Goal: Task Accomplishment & Management: Manage account settings

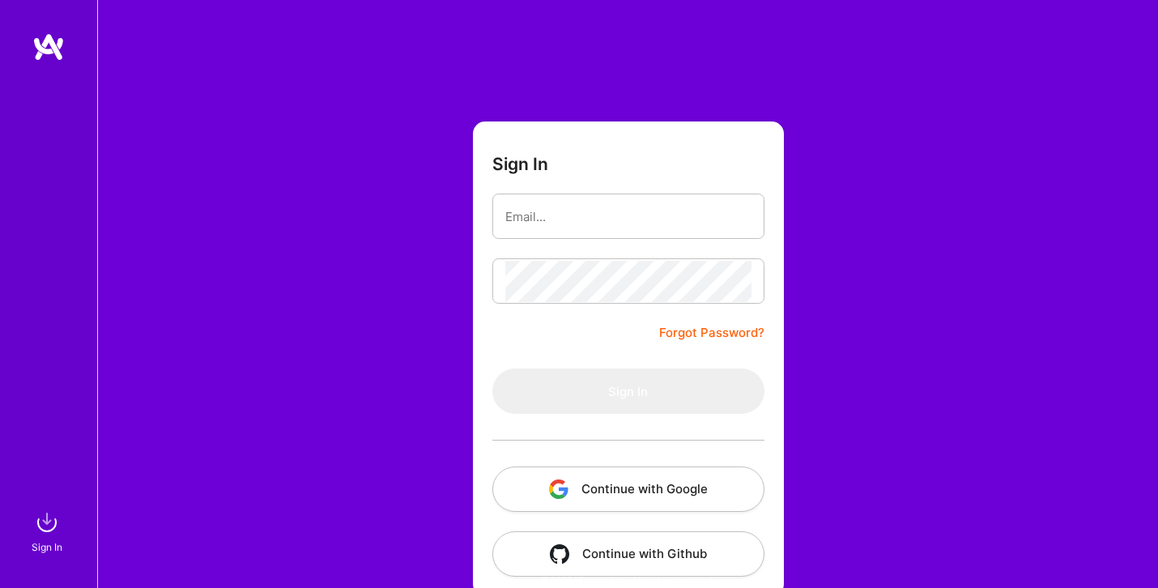
click at [615, 491] on button "Continue with Google" at bounding box center [628, 489] width 272 height 45
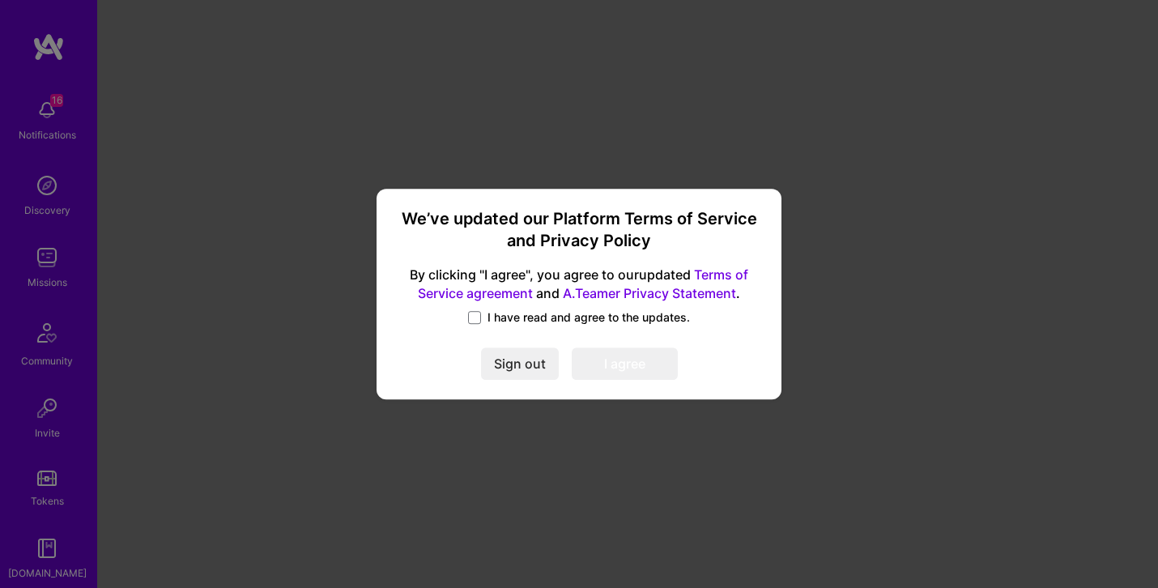
click at [482, 316] on label "I have read and agree to the updates." at bounding box center [579, 317] width 222 height 16
click at [0, 0] on input "I have read and agree to the updates." at bounding box center [0, 0] width 0 height 0
click at [617, 360] on button "I agree" at bounding box center [625, 363] width 106 height 32
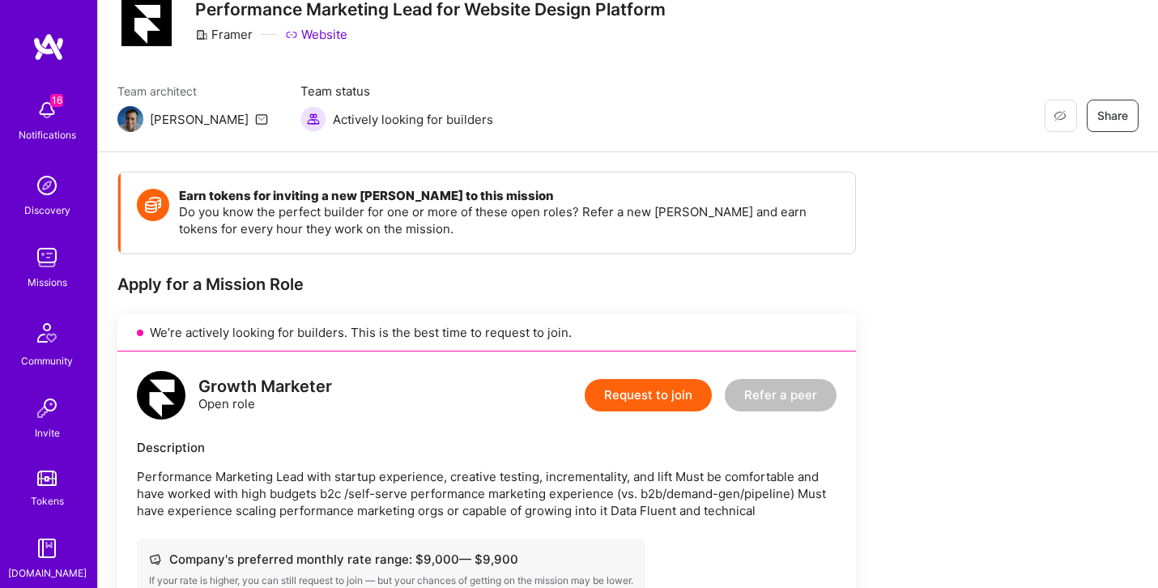
scroll to position [45, 0]
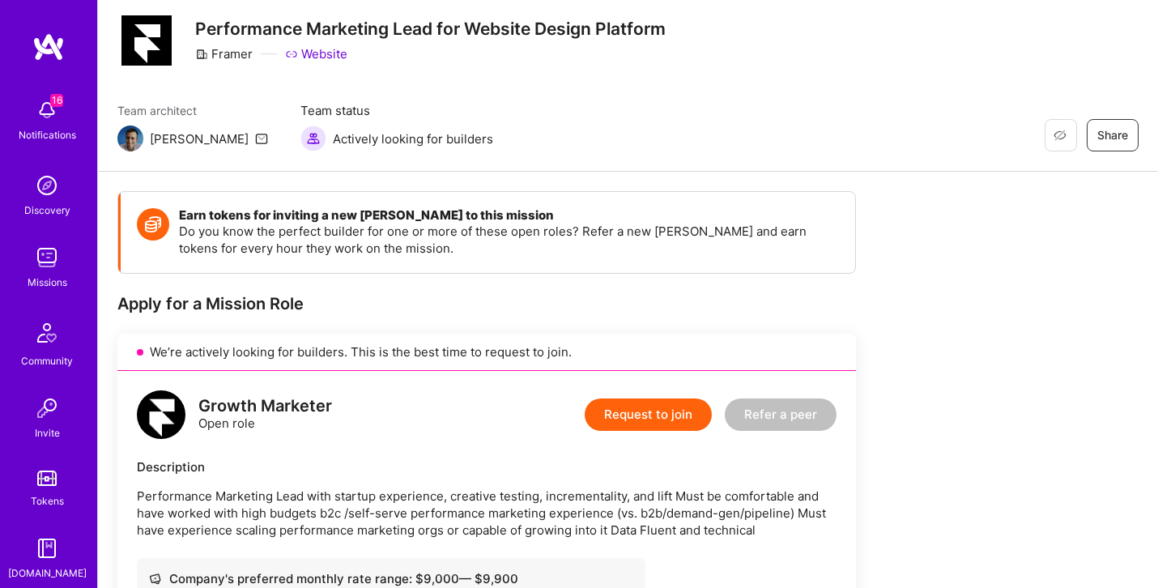
click at [224, 58] on div "Framer" at bounding box center [224, 53] width 58 height 17
click at [319, 58] on link "Website" at bounding box center [316, 53] width 62 height 17
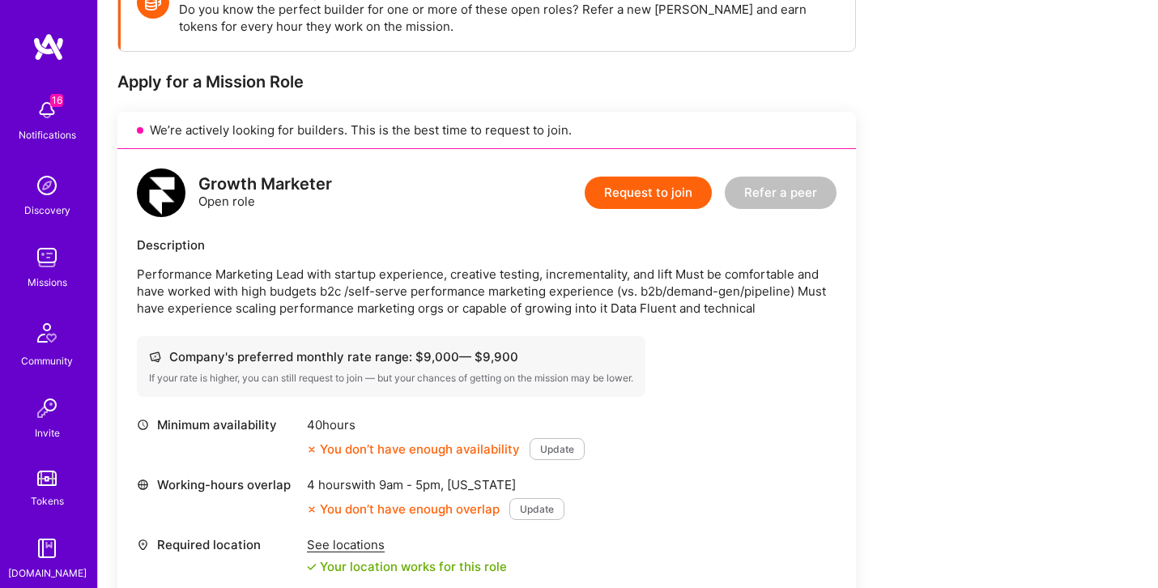
scroll to position [264, 0]
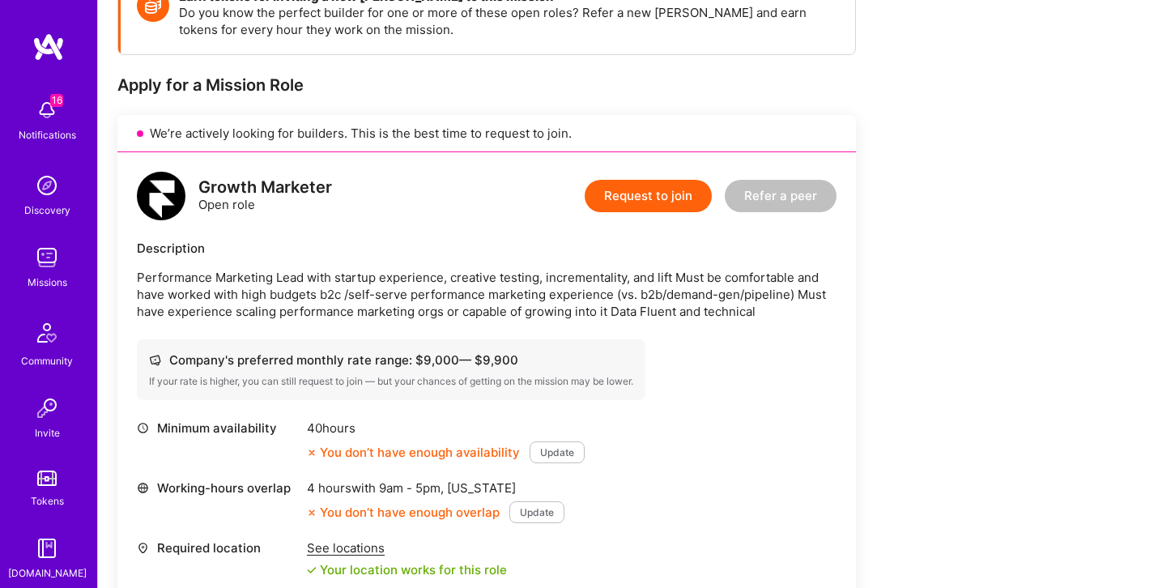
click at [698, 299] on p "Performance Marketing Lead with startup experience, creative testing, increment…" at bounding box center [487, 294] width 700 height 51
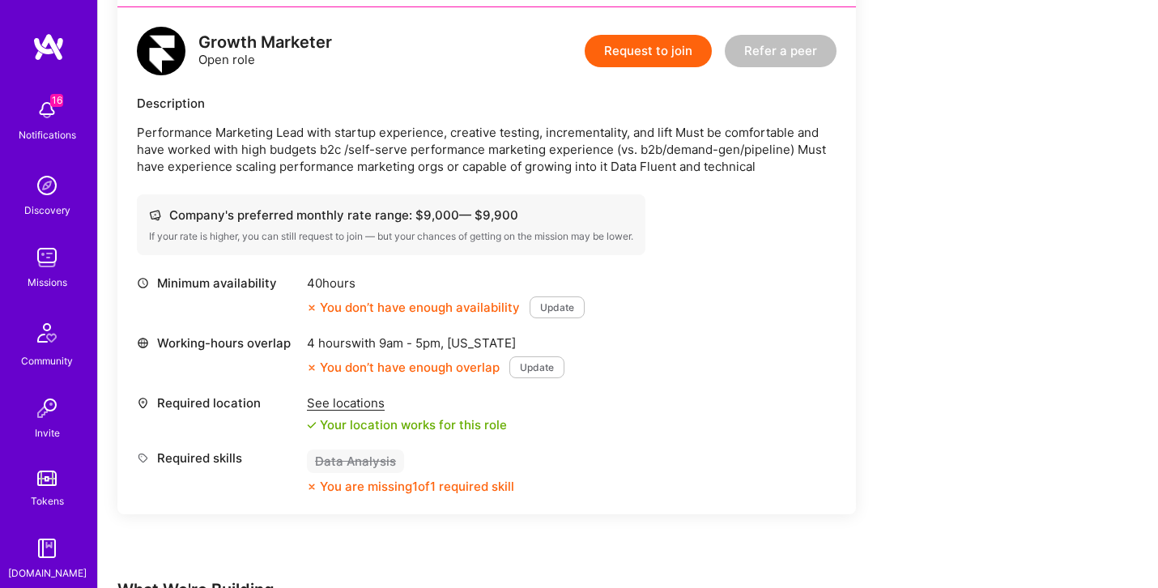
scroll to position [404, 0]
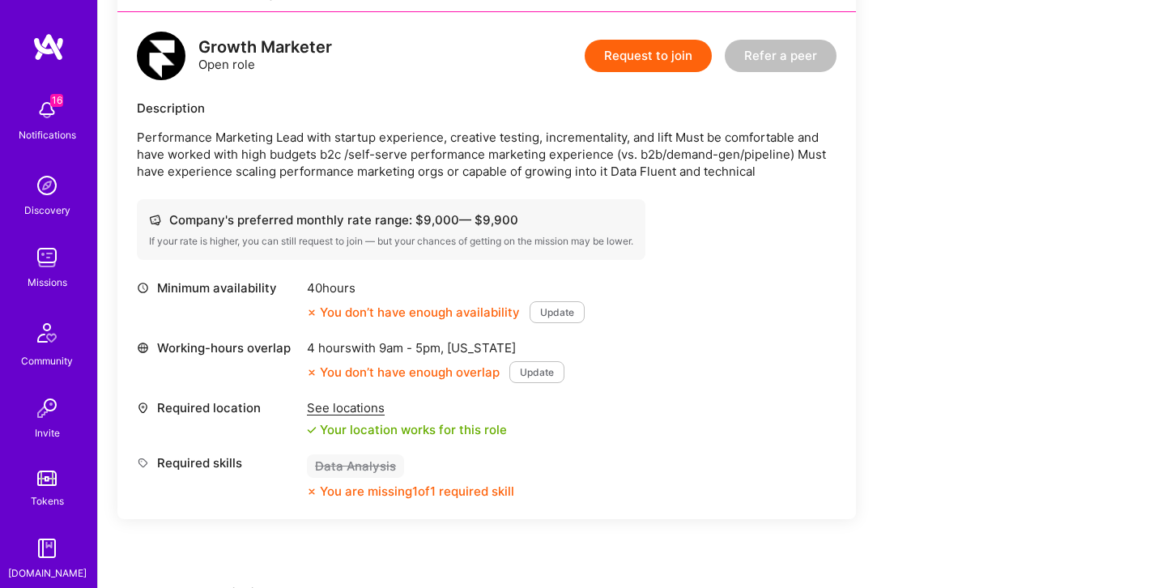
click at [442, 347] on span "9am - 5pm ," at bounding box center [411, 347] width 71 height 15
click at [457, 375] on div "You don’t have enough overlap" at bounding box center [403, 372] width 193 height 17
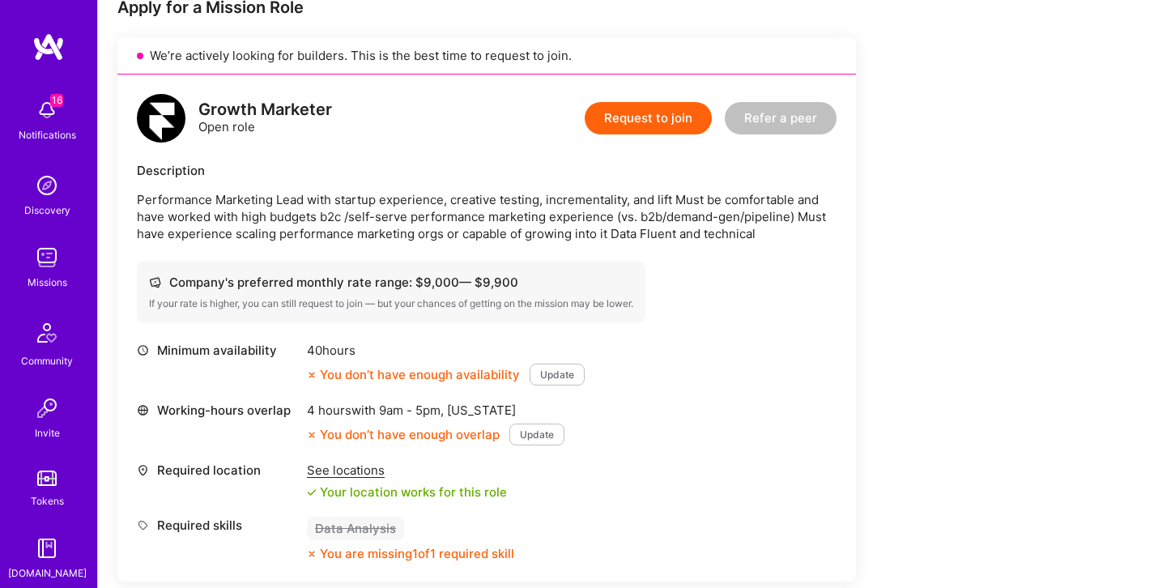
scroll to position [340, 0]
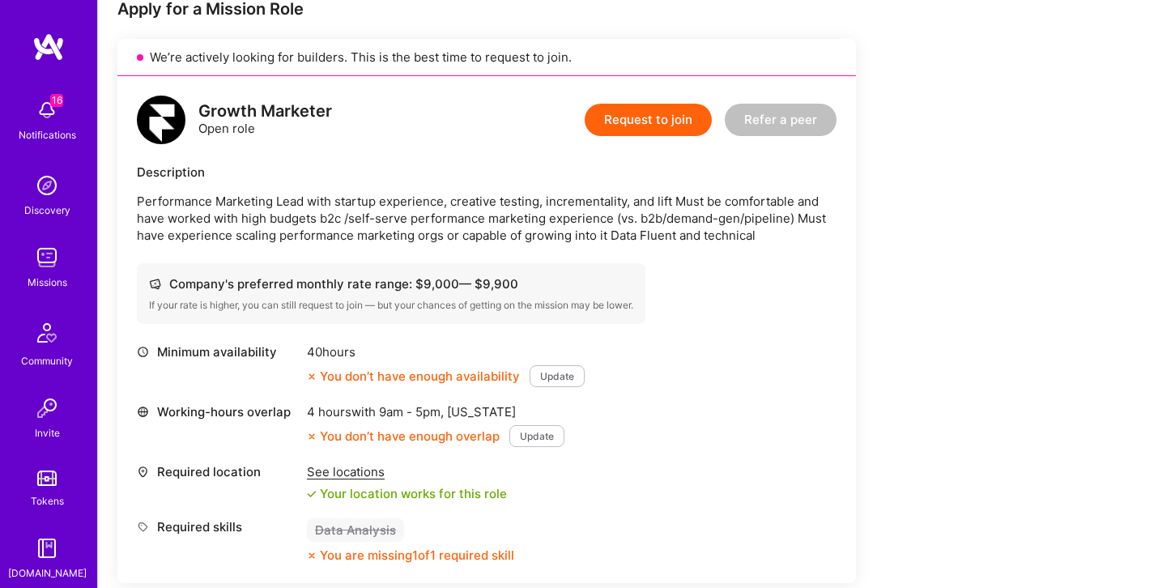
click at [518, 434] on button "Update" at bounding box center [536, 436] width 55 height 22
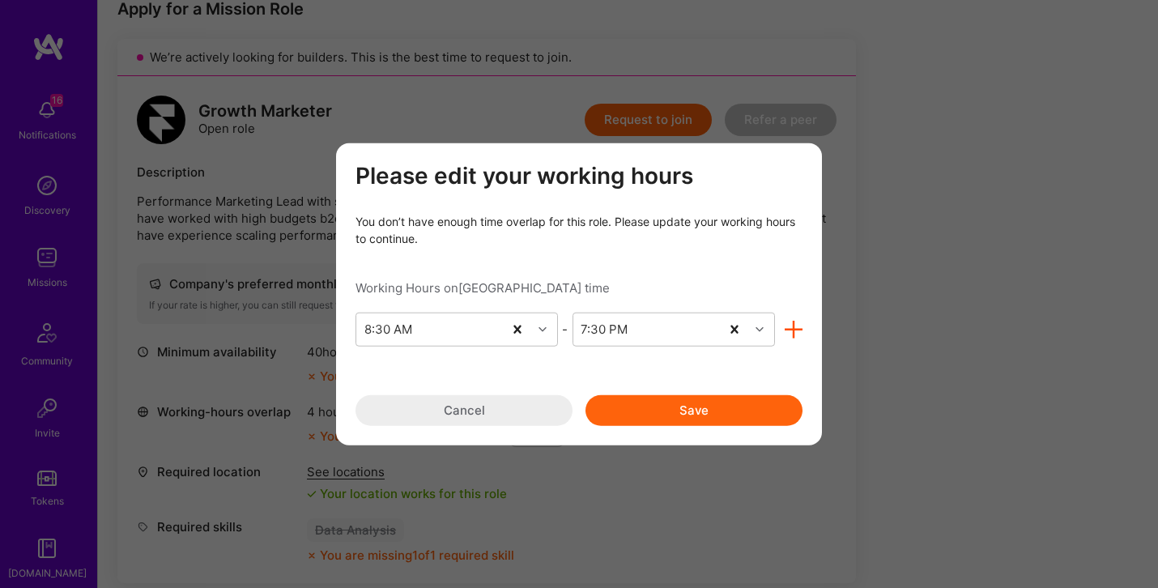
click at [490, 290] on div "Working Hours on Istanbul time" at bounding box center [579, 287] width 447 height 17
click at [266, 276] on div "Please edit your working hours You don’t have enough time overlap for this role…" at bounding box center [579, 294] width 1158 height 588
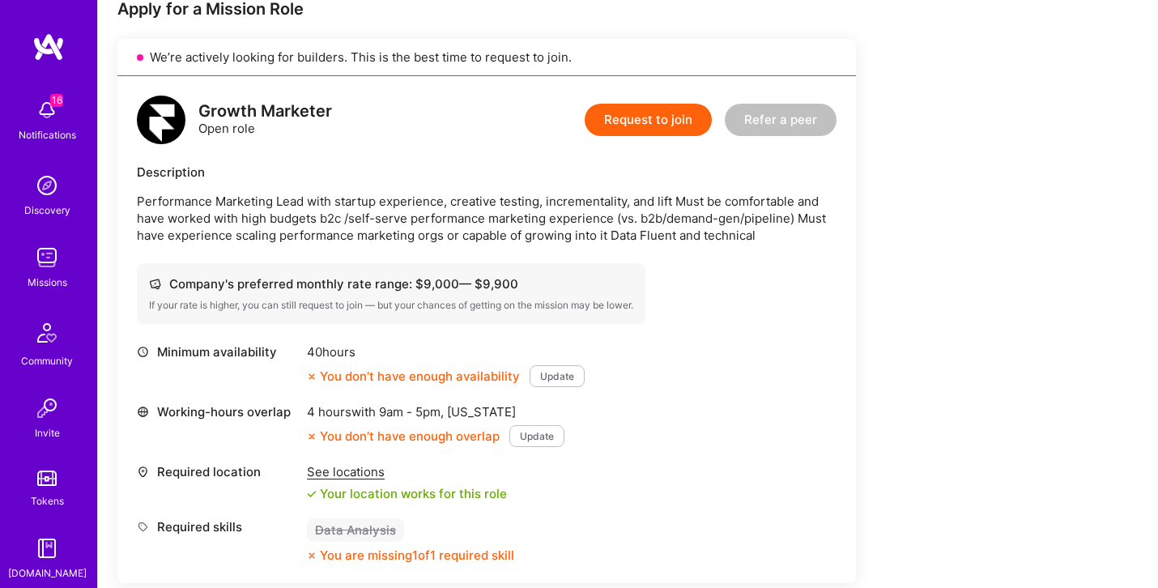
scroll to position [81, 0]
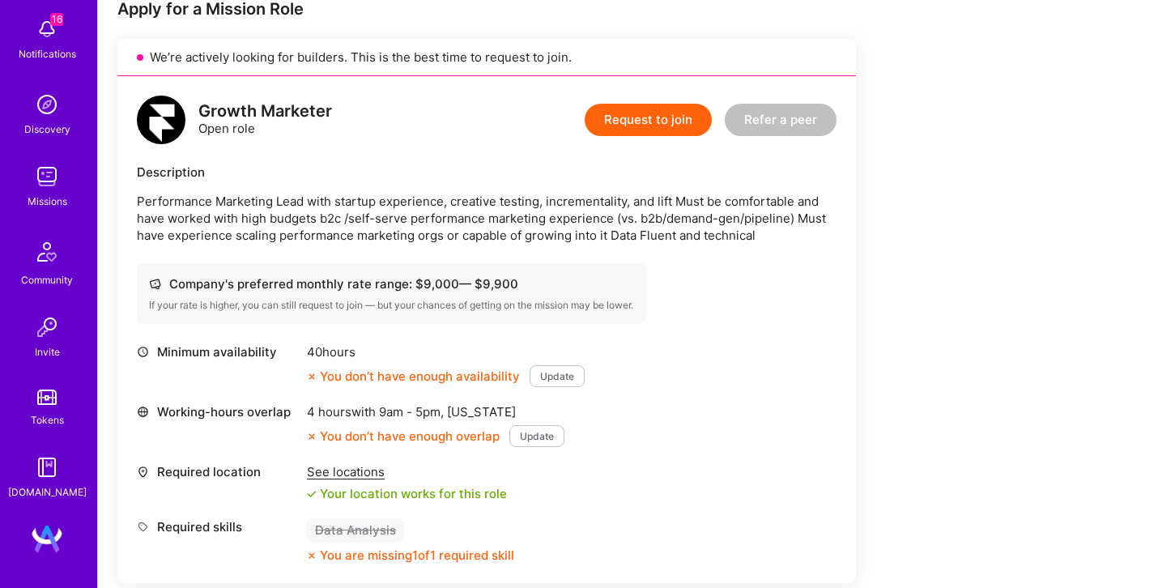
click at [52, 535] on img at bounding box center [47, 539] width 32 height 32
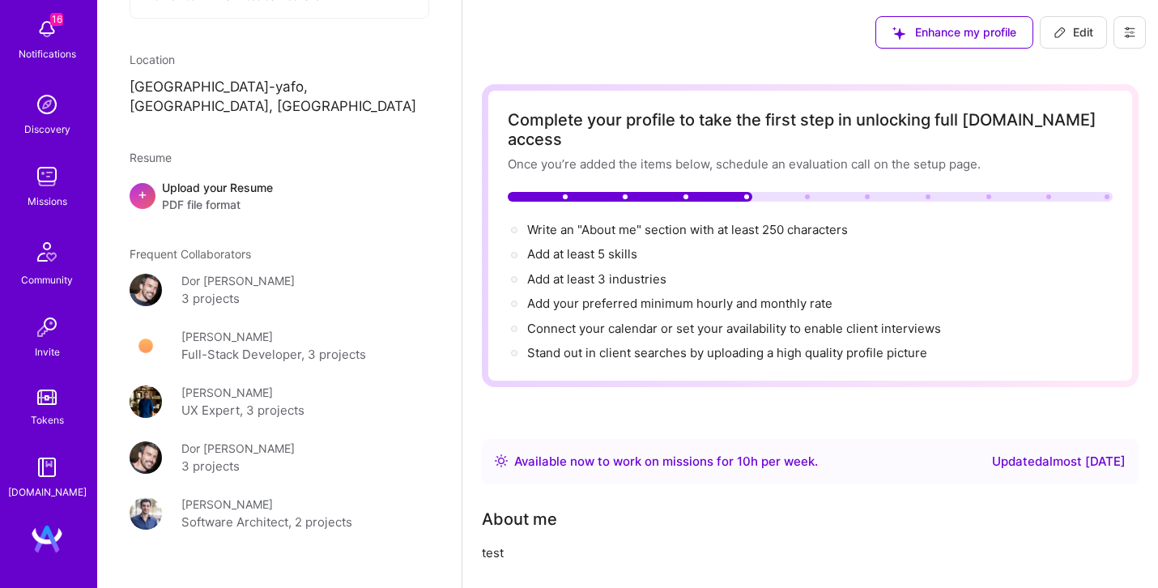
scroll to position [408, 0]
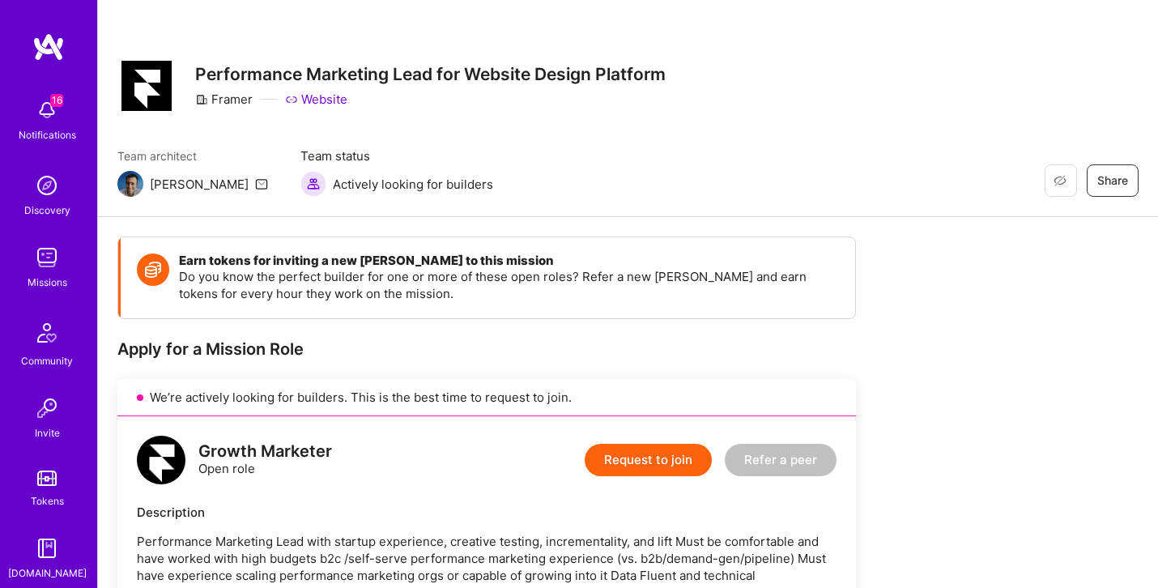
scroll to position [340, 0]
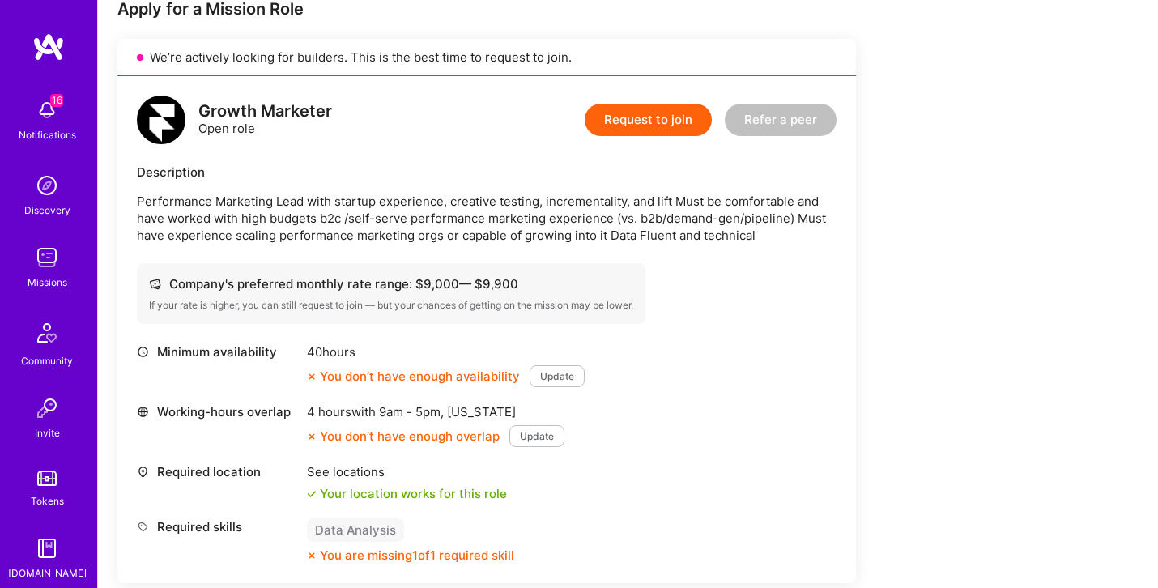
click at [535, 435] on button "Update" at bounding box center [536, 436] width 55 height 22
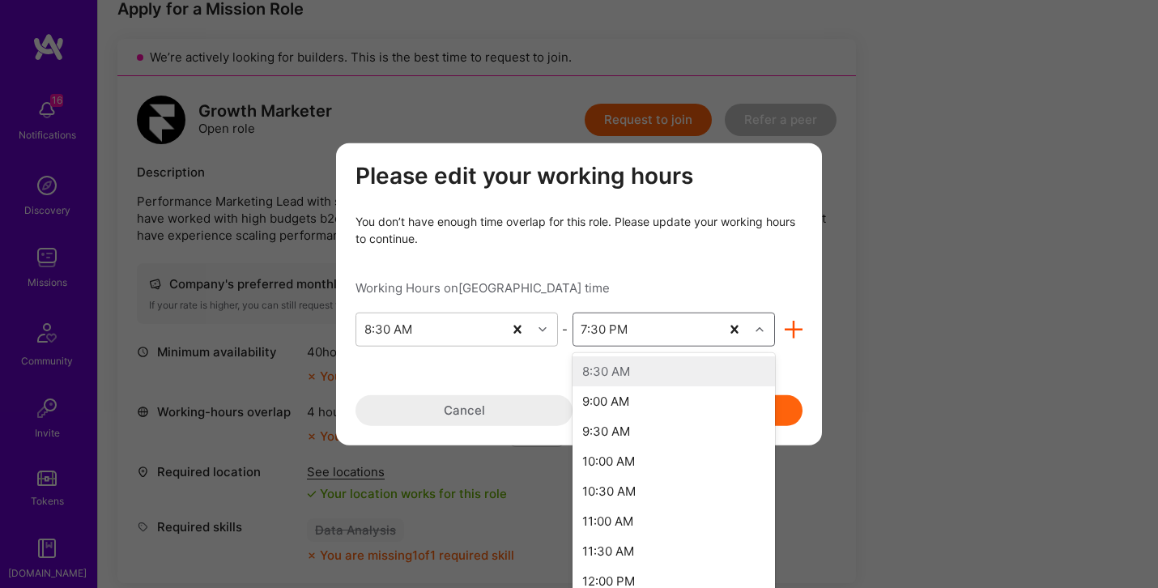
scroll to position [353, 0]
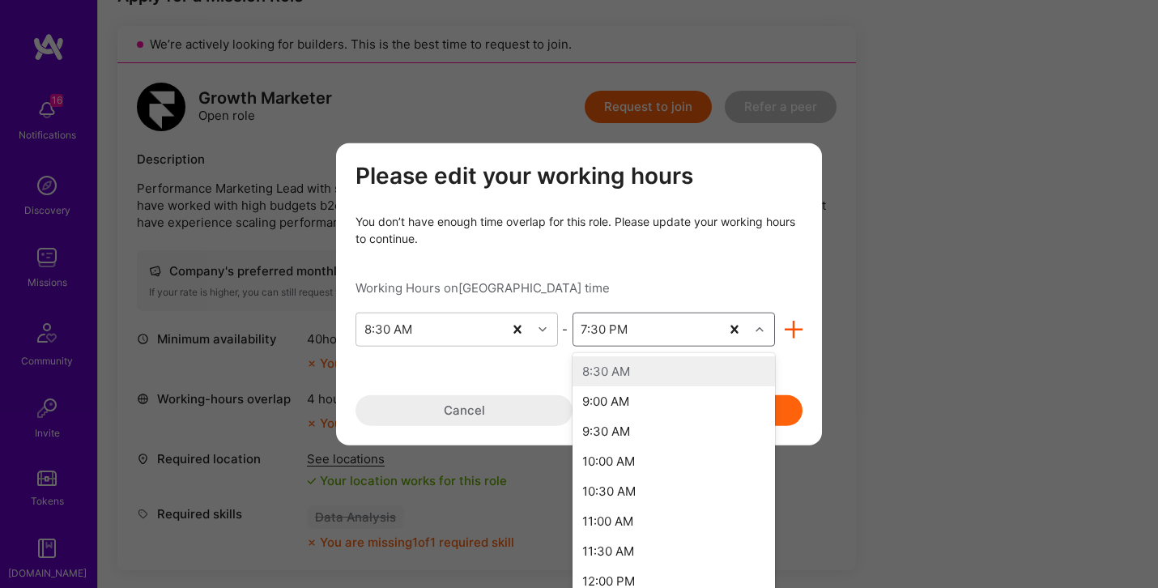
click at [625, 337] on div "7:30 PM" at bounding box center [646, 329] width 147 height 32
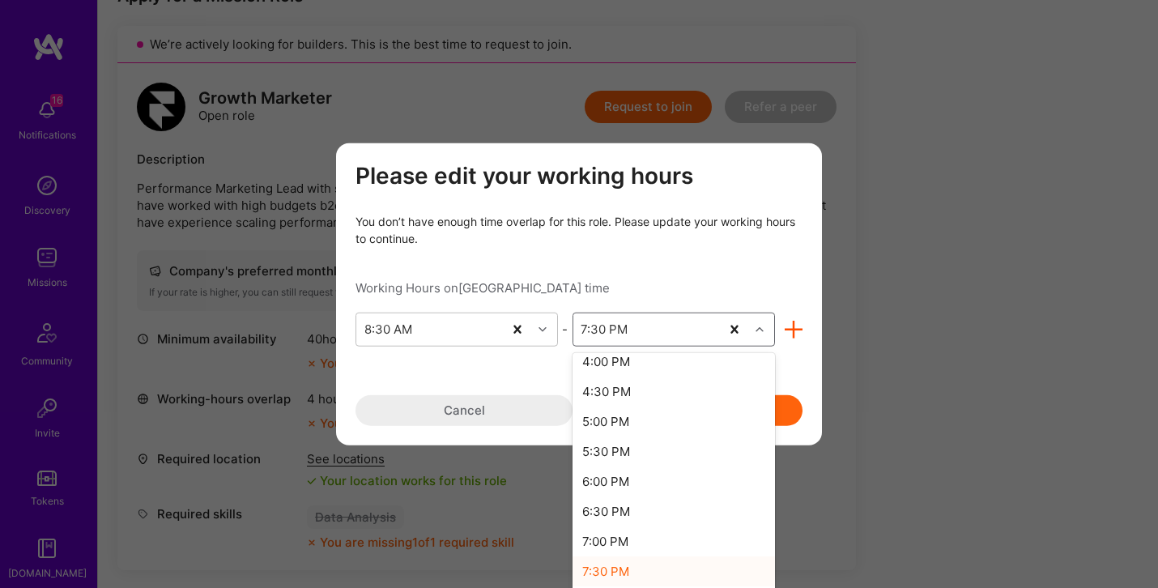
scroll to position [354, 0]
click at [638, 285] on div "Working Hours on Istanbul time" at bounding box center [579, 287] width 447 height 17
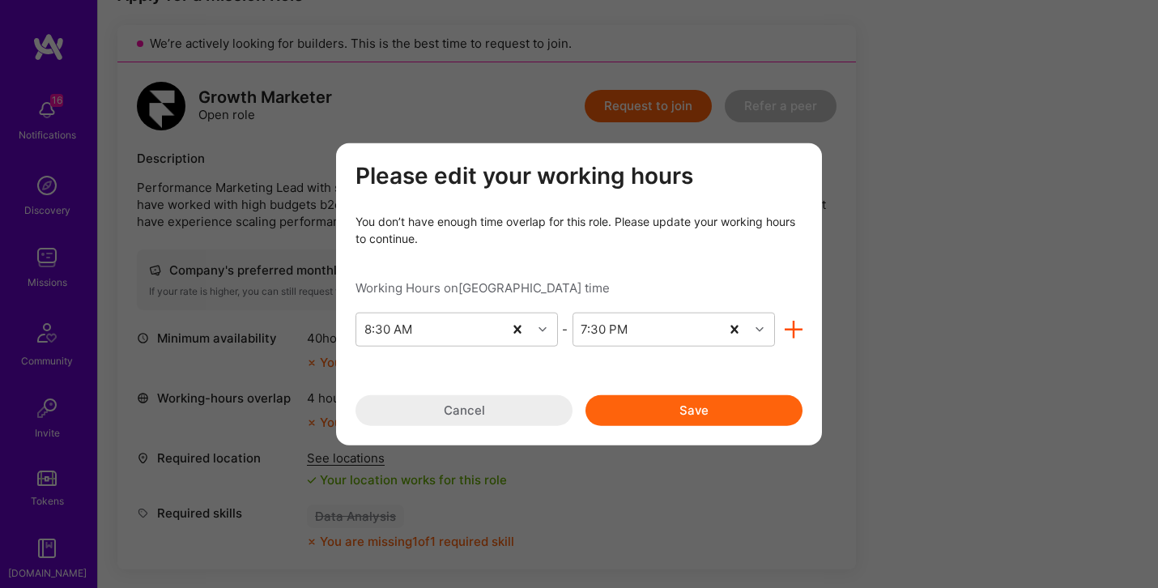
click at [663, 411] on button "Save" at bounding box center [694, 409] width 217 height 31
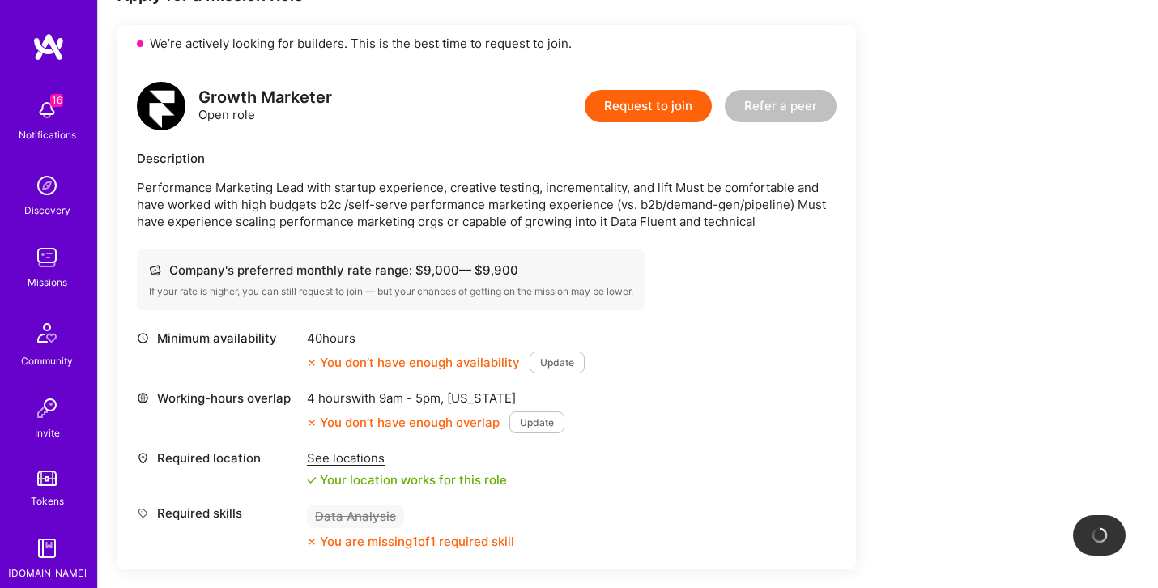
click at [541, 425] on button "Update" at bounding box center [536, 422] width 55 height 22
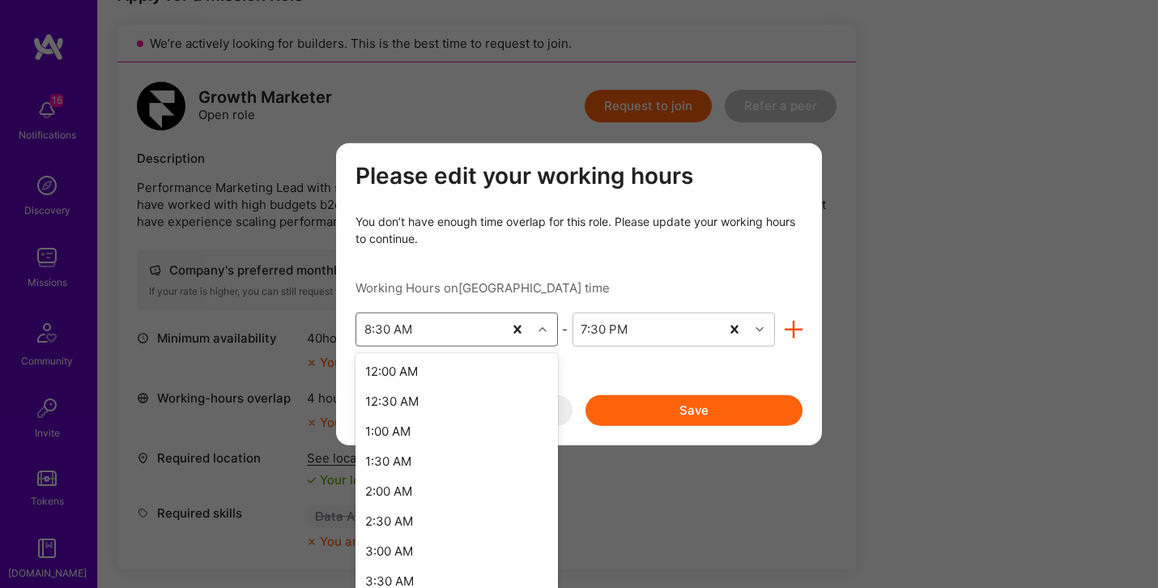
scroll to position [368, 0]
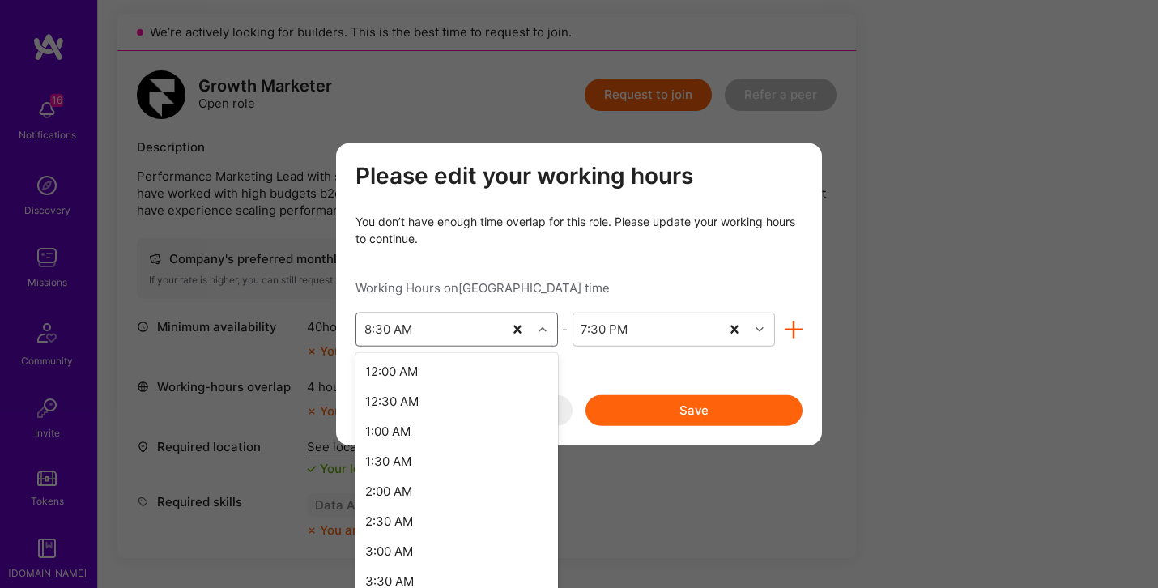
click at [441, 331] on div "8:30 AM" at bounding box center [429, 329] width 147 height 32
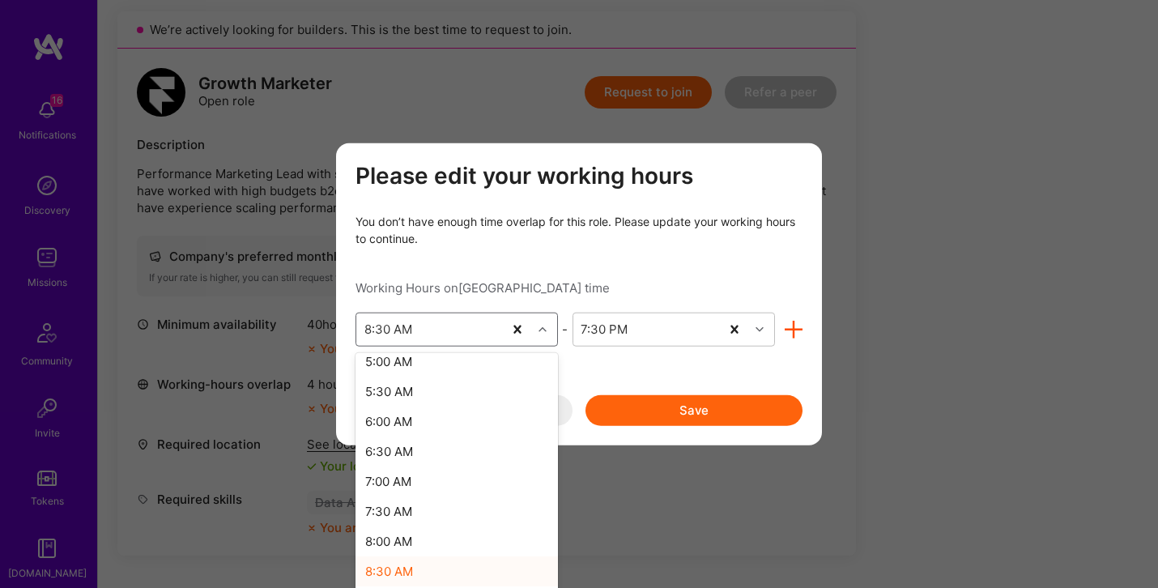
scroll to position [369, 0]
click at [416, 539] on div "8:00 AM" at bounding box center [457, 541] width 202 height 30
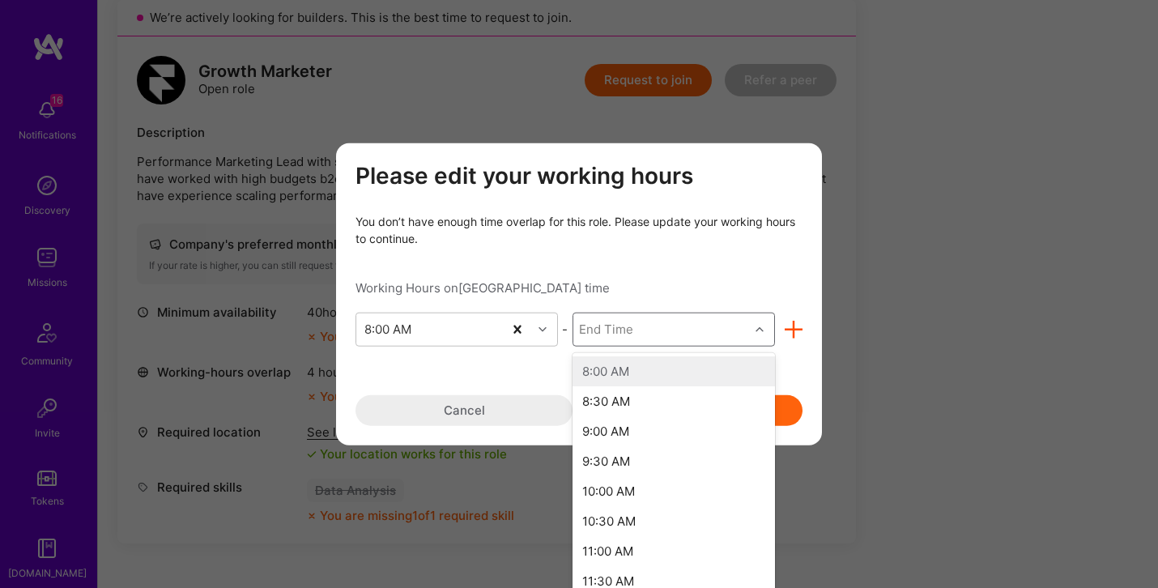
click at [641, 331] on div "End Time" at bounding box center [661, 329] width 176 height 32
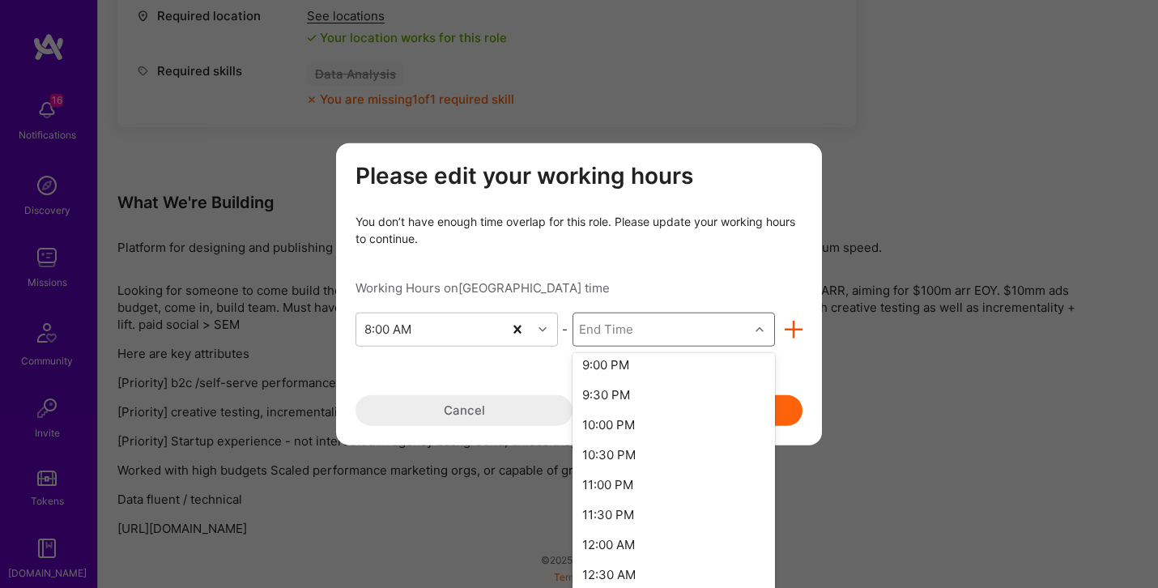
scroll to position [804, 0]
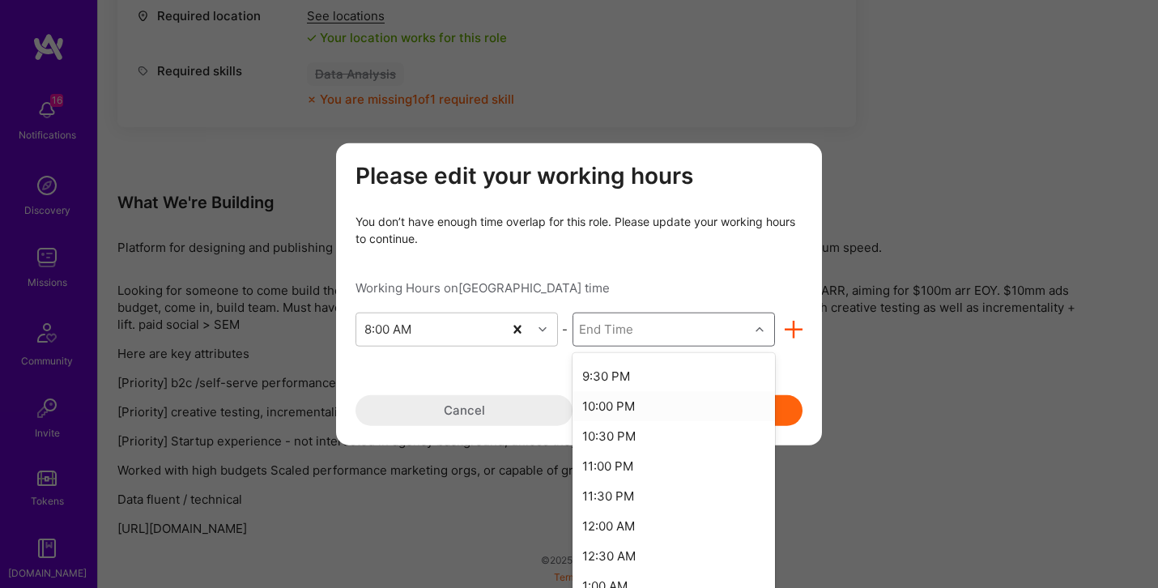
click at [676, 406] on div "10:00 PM" at bounding box center [674, 405] width 202 height 30
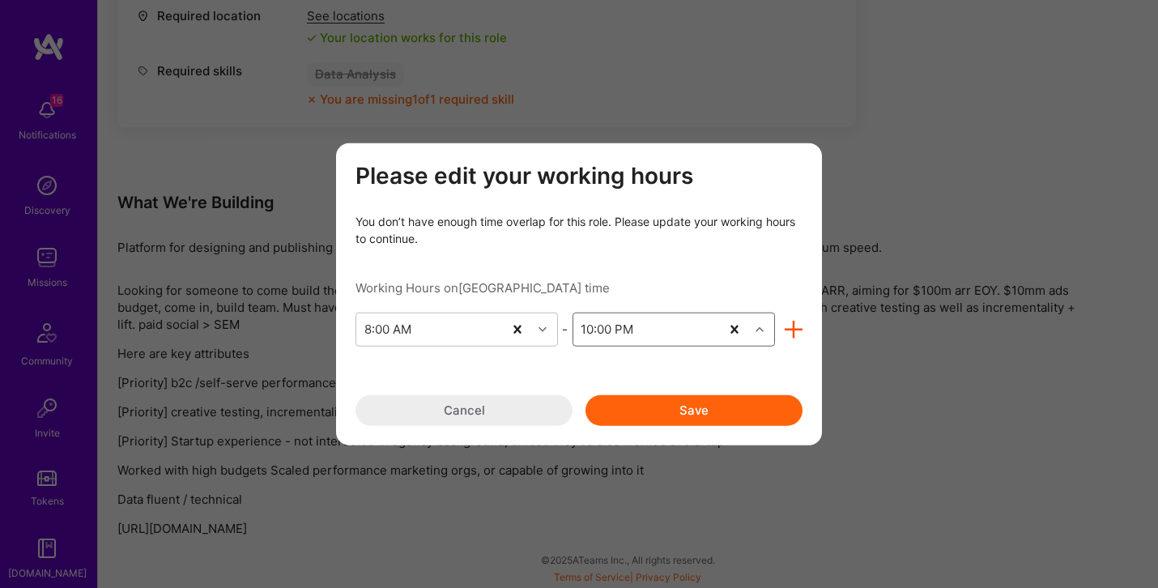
click at [702, 424] on button "Save" at bounding box center [694, 409] width 217 height 31
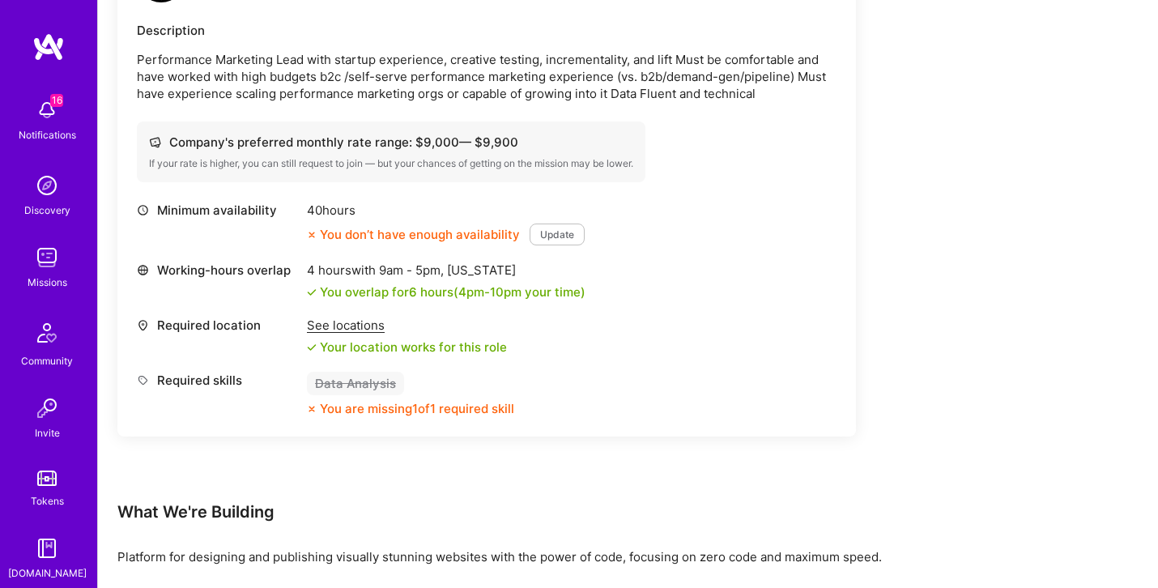
scroll to position [476, 0]
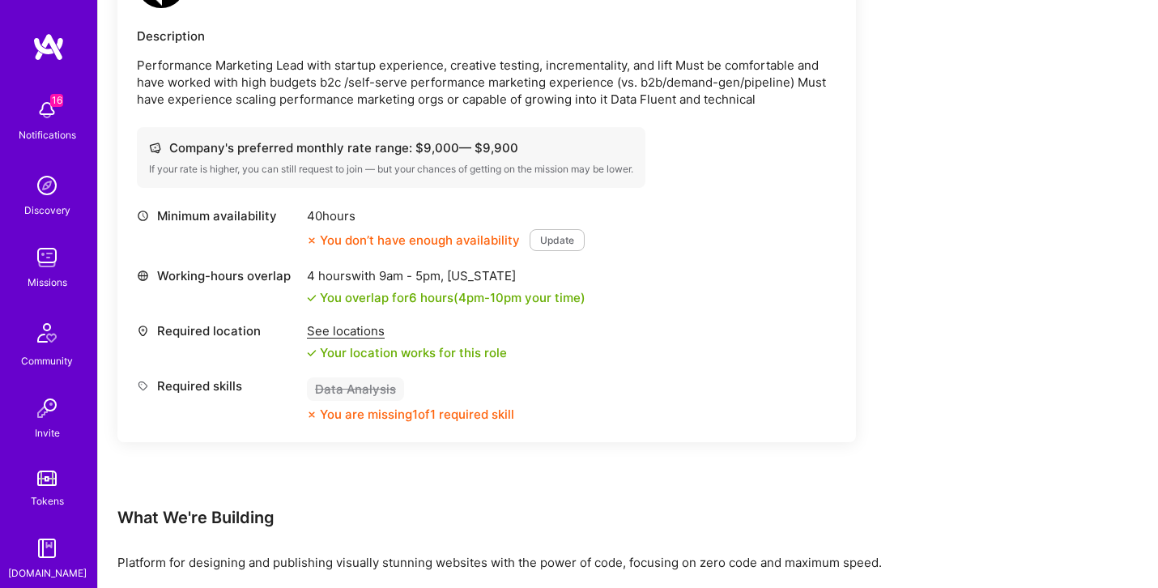
click at [555, 237] on button "Update" at bounding box center [557, 240] width 55 height 22
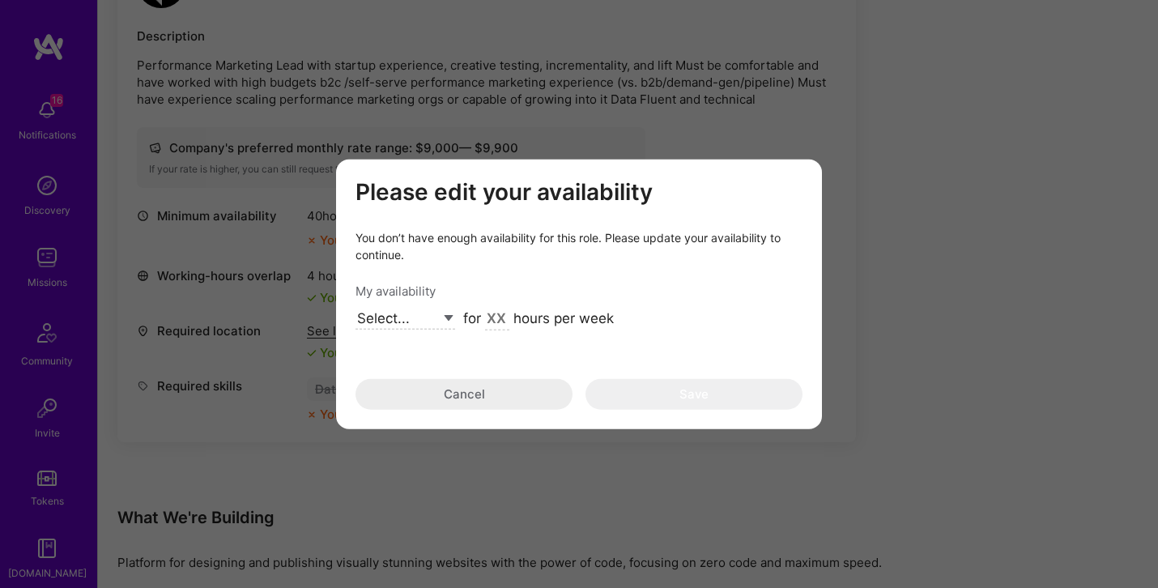
click at [412, 323] on select "Select... Right Now Future Date Not Available" at bounding box center [406, 319] width 100 height 22
select select "Right Now"
click at [492, 319] on input "modal" at bounding box center [497, 319] width 24 height 21
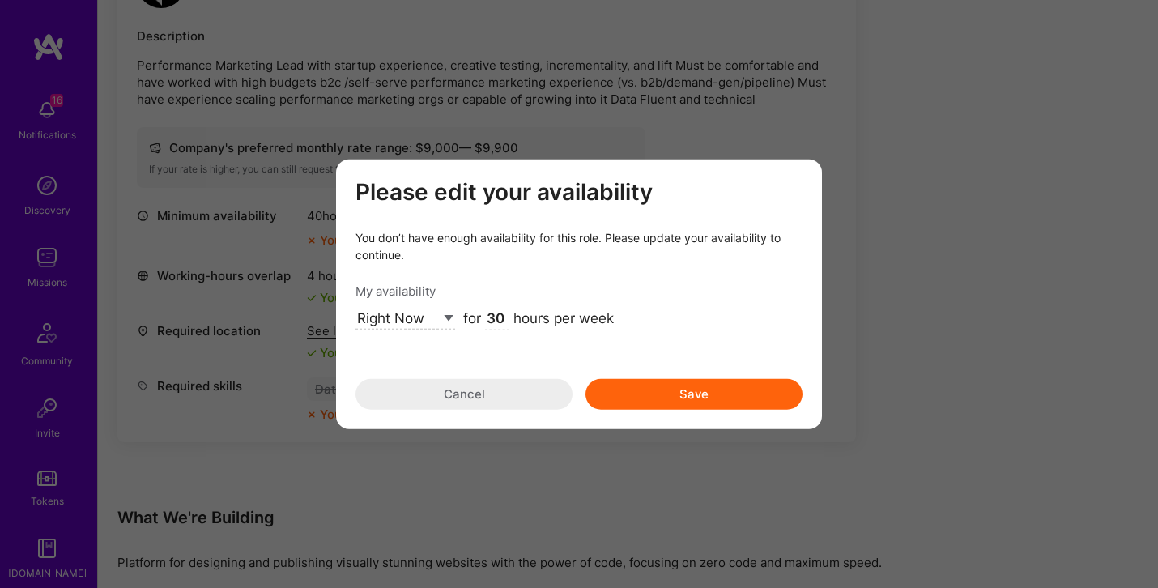
type input "30"
click at [688, 392] on button "Save" at bounding box center [694, 393] width 217 height 31
